Goal: Find specific fact: Locate a discrete piece of known information

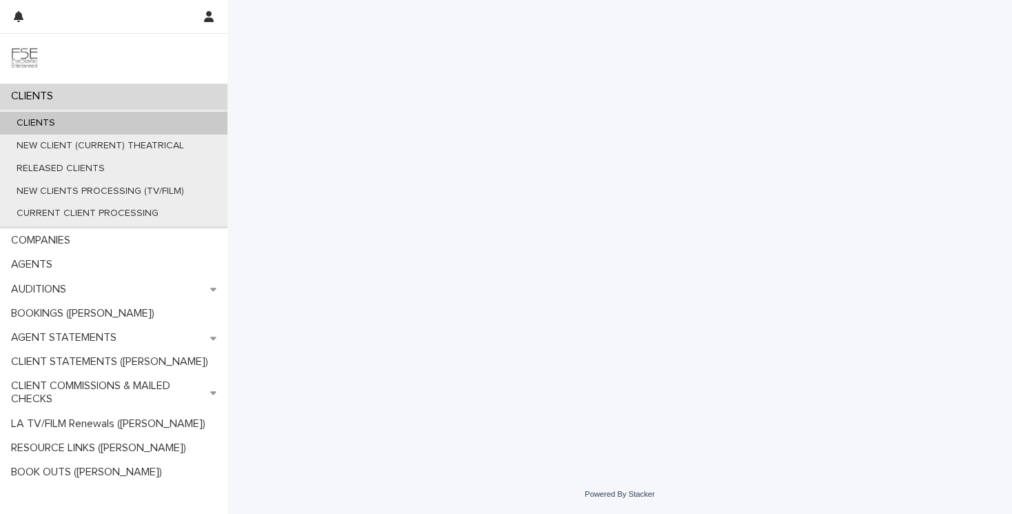
click at [117, 120] on div "CLIENTS" at bounding box center [114, 123] width 228 height 23
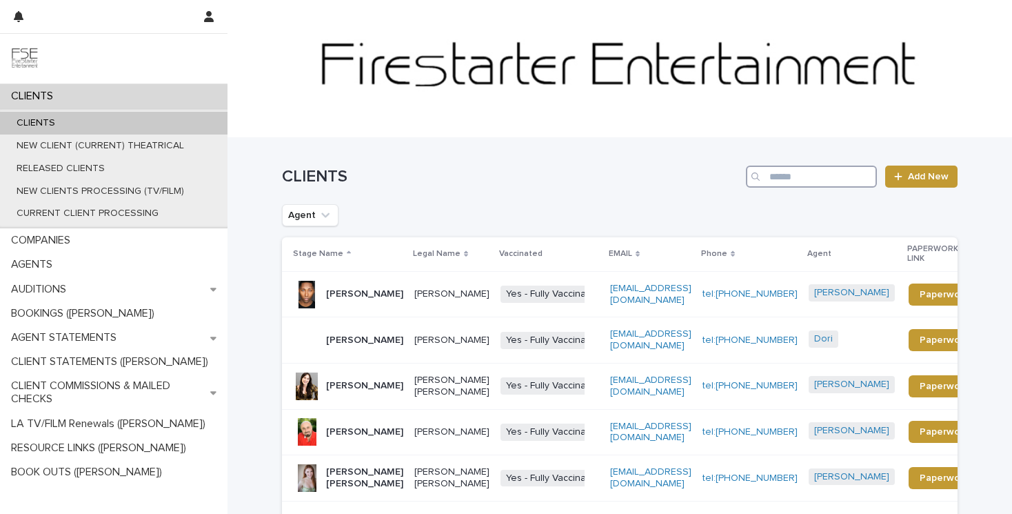
click at [856, 173] on input "Search" at bounding box center [811, 177] width 131 height 22
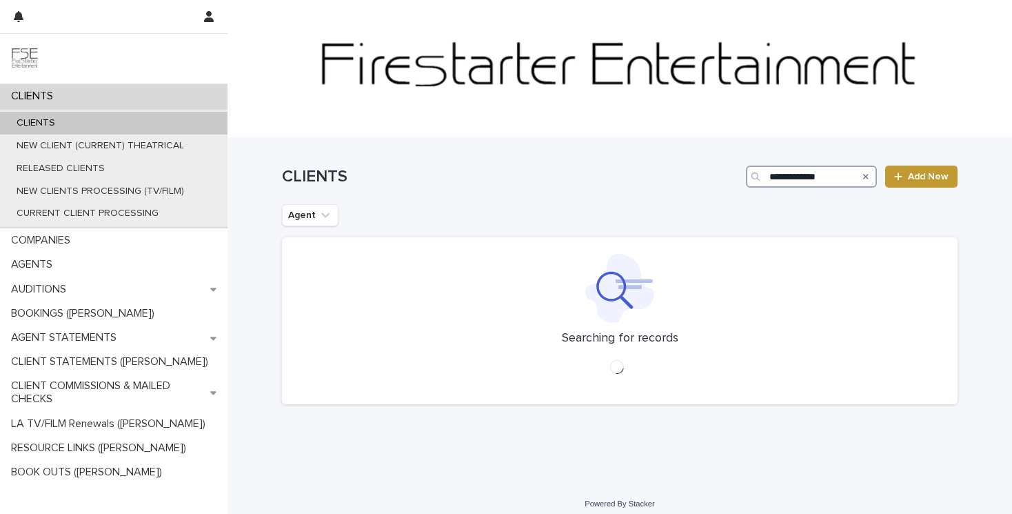
type input "**********"
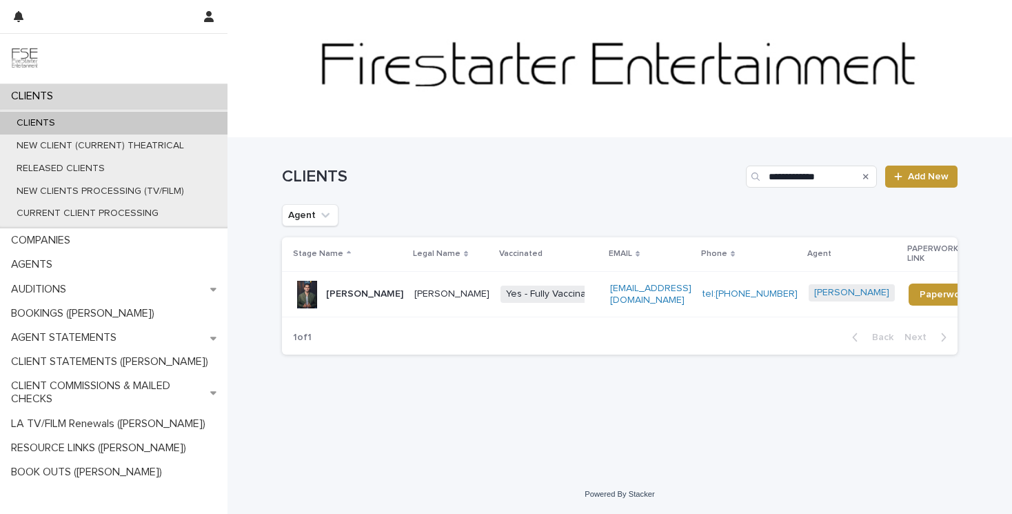
click at [375, 293] on div "[PERSON_NAME]" at bounding box center [364, 294] width 77 height 23
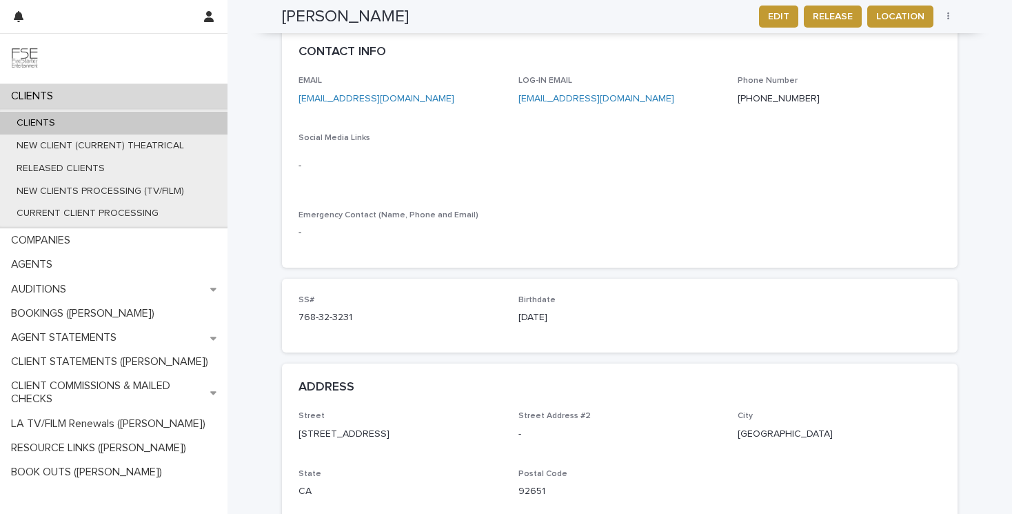
scroll to position [542, 0]
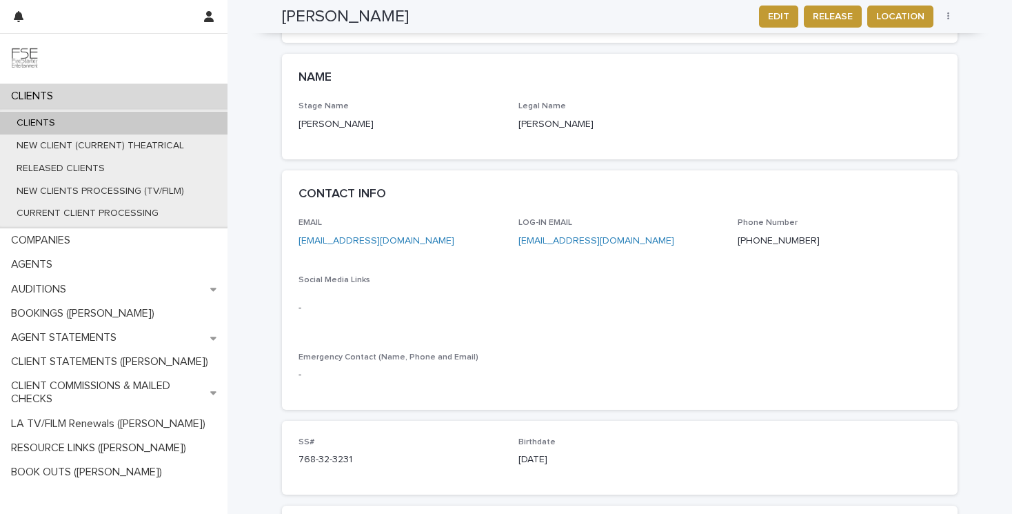
drag, startPoint x: 574, startPoint y: 448, endPoint x: 513, endPoint y: 428, distance: 63.9
click at [513, 437] on div "SS# 768-32-3231 Birthdate [DEMOGRAPHIC_DATA]" at bounding box center [620, 457] width 643 height 41
copy div "Birthdate [DEMOGRAPHIC_DATA]"
